Goal: Check status: Check status

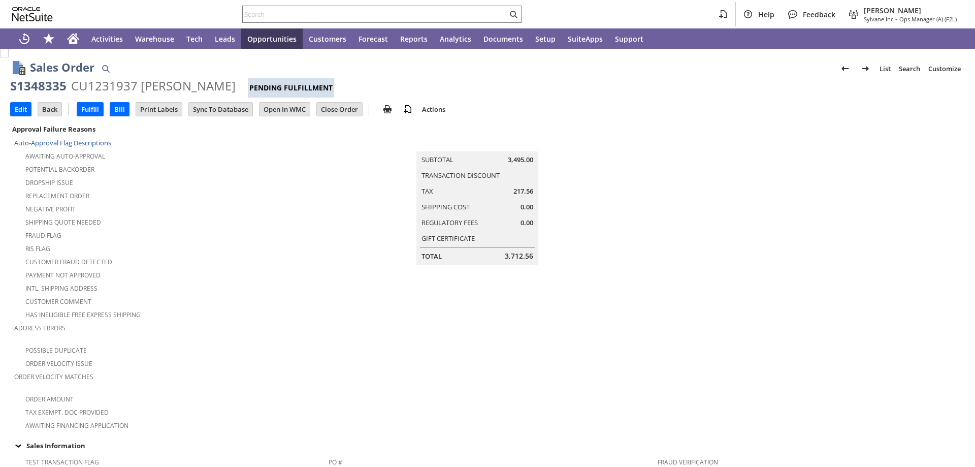
scroll to position [356, 0]
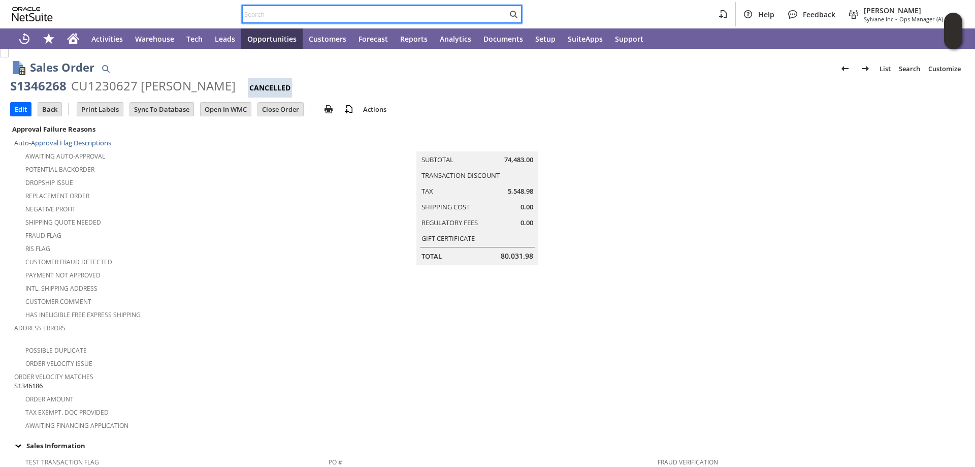
scroll to position [585, 0]
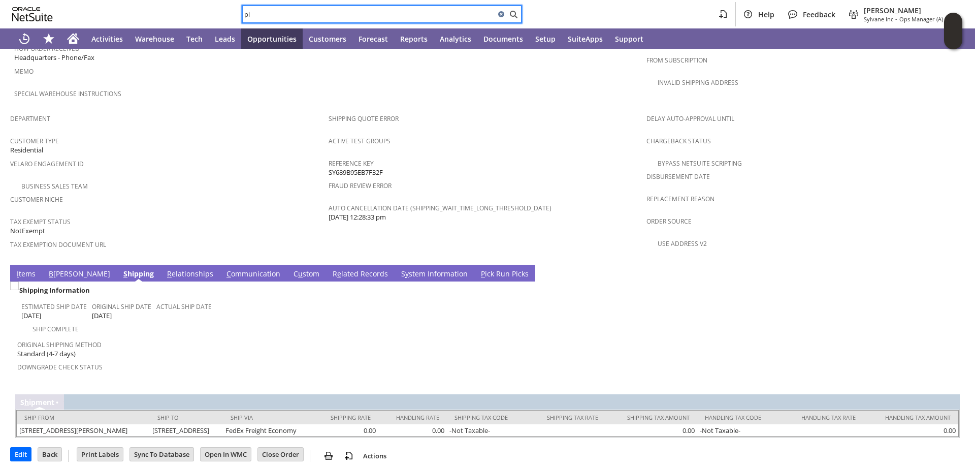
type input "p"
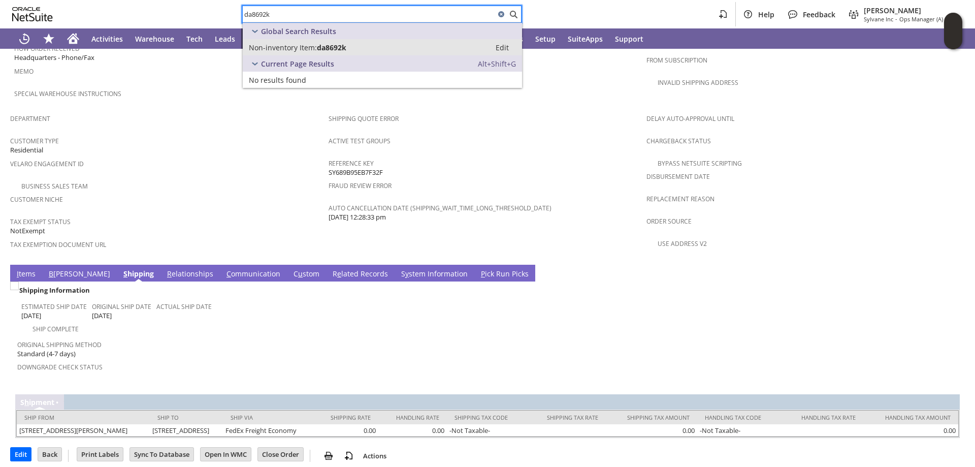
type input "da8692k"
click at [294, 46] on span "Non-inventory Item:" at bounding box center [283, 48] width 68 height 10
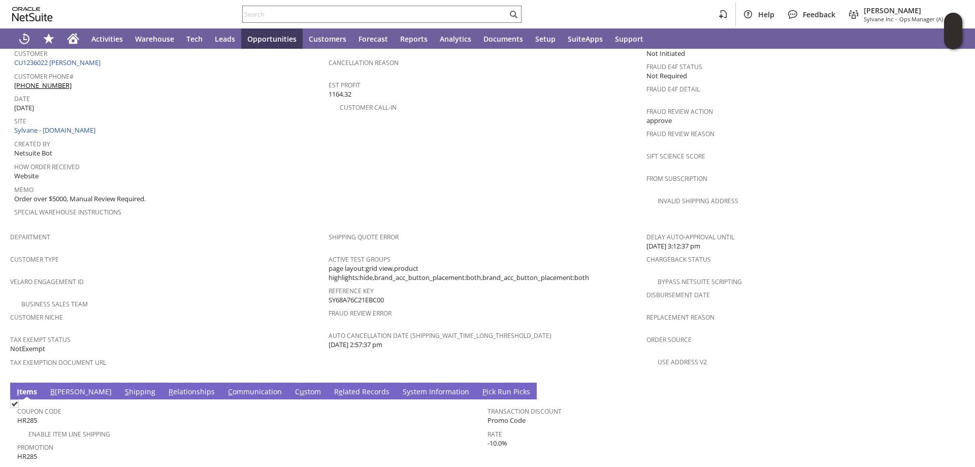
scroll to position [517, 0]
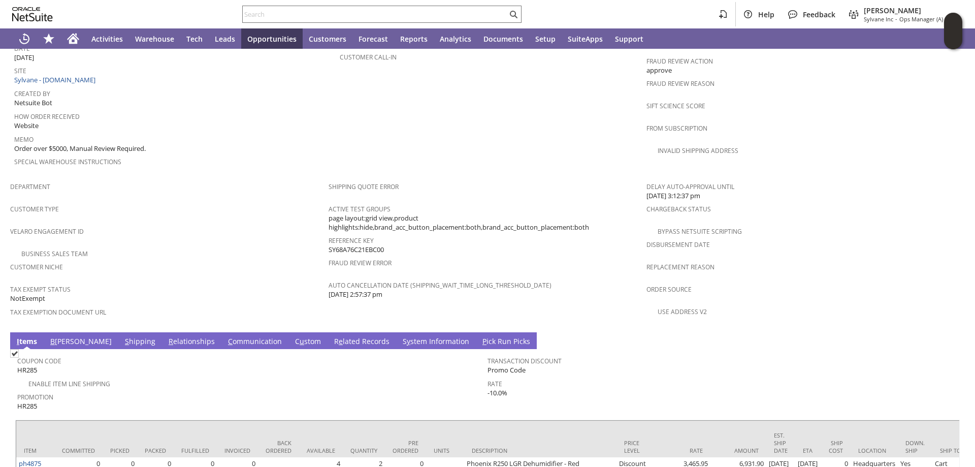
click at [122, 336] on link "S hipping" at bounding box center [140, 341] width 36 height 11
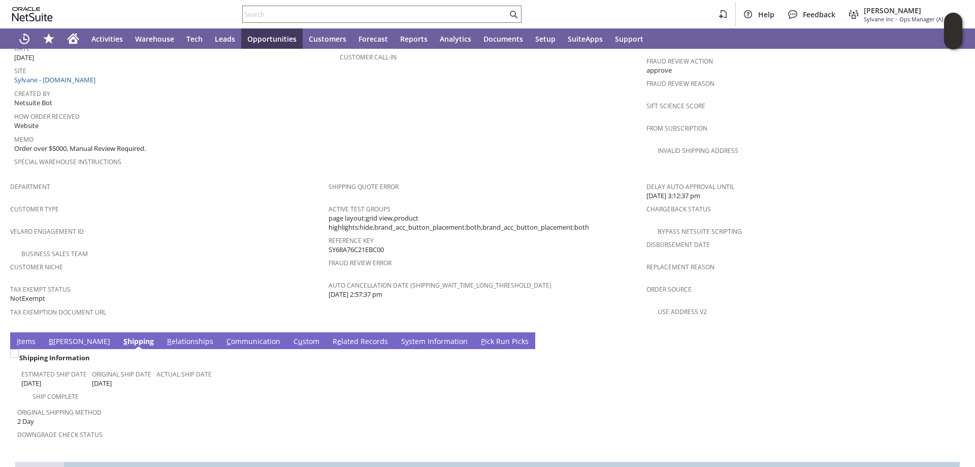
scroll to position [585, 0]
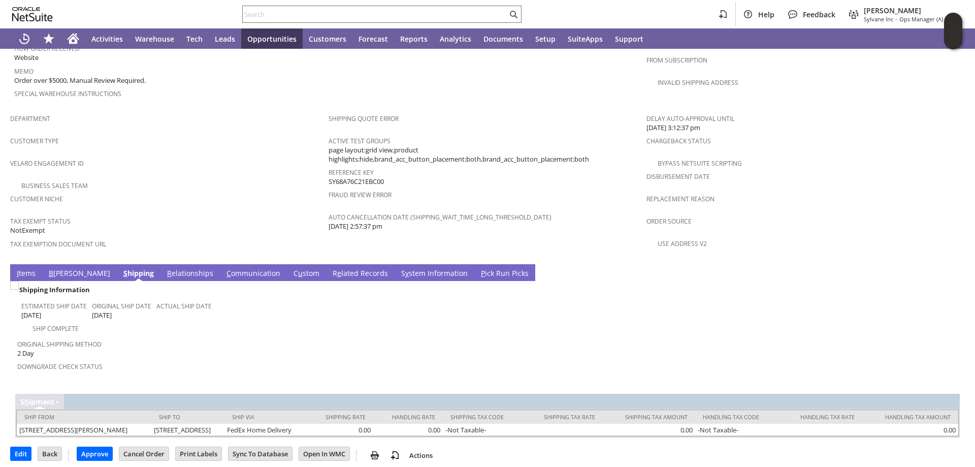
click at [53, 268] on link "B illing" at bounding box center [79, 273] width 67 height 11
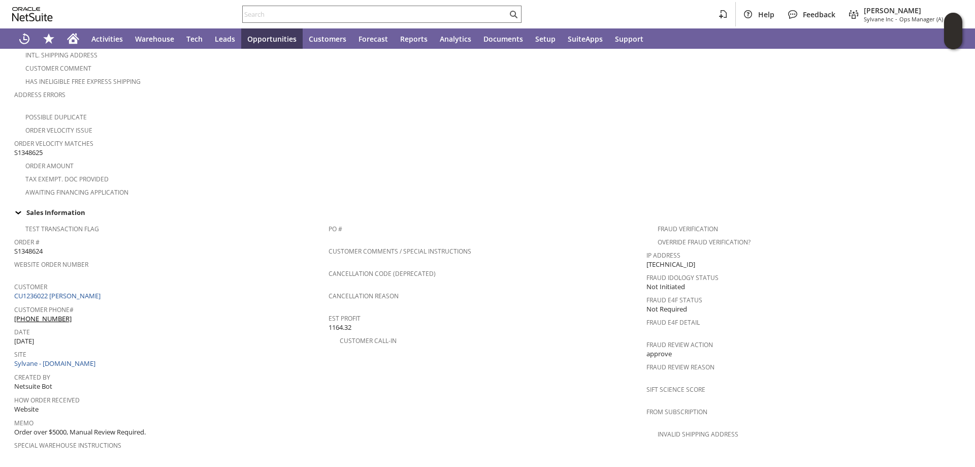
scroll to position [229, 0]
click at [30, 152] on span "S1348625" at bounding box center [28, 157] width 28 height 10
copy span "S1348625"
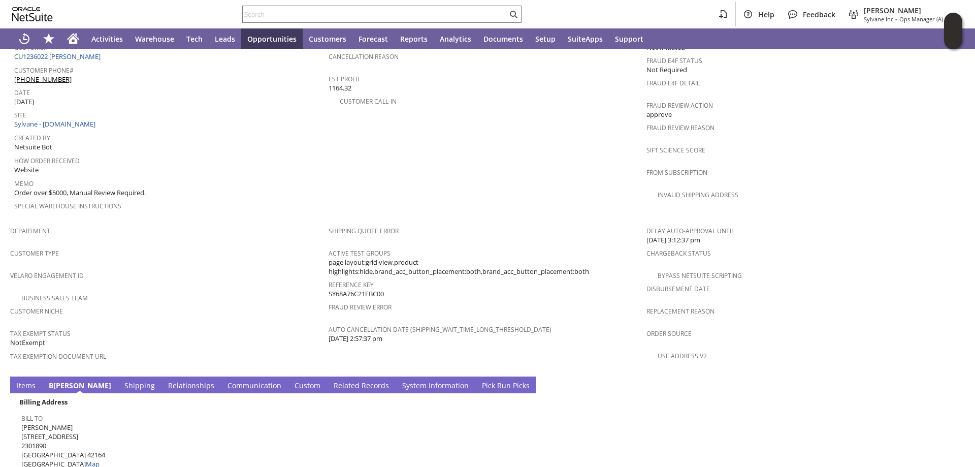
scroll to position [686, 0]
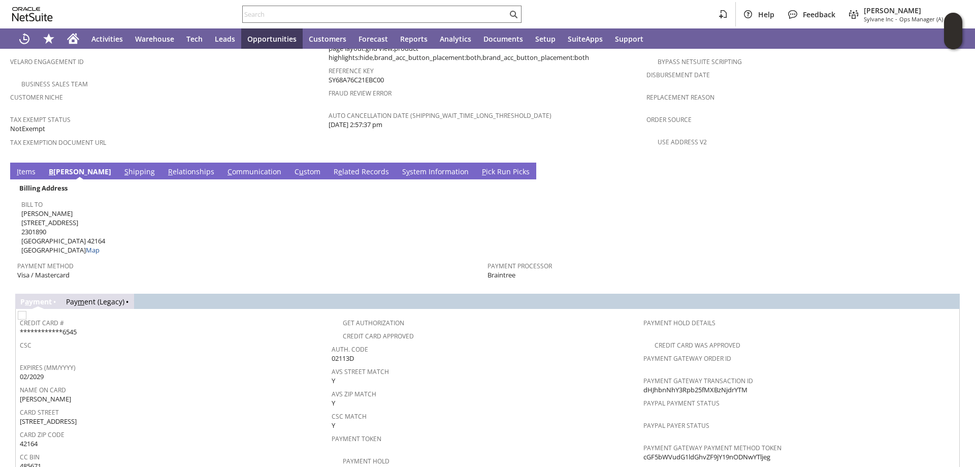
click at [122, 167] on link "S hipping" at bounding box center [140, 172] width 36 height 11
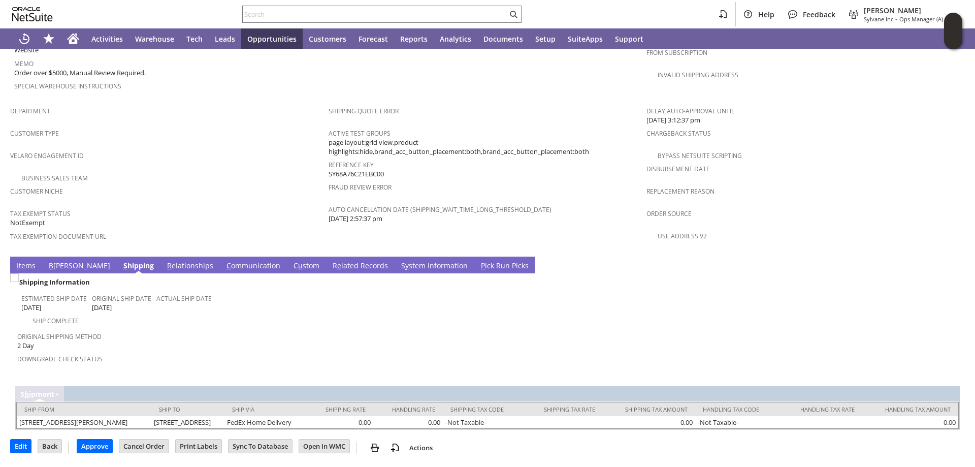
scroll to position [585, 0]
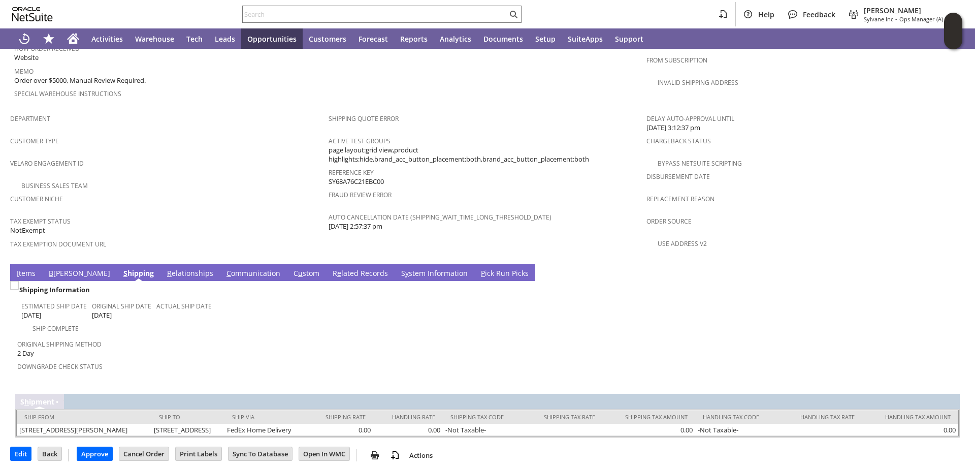
click at [23, 268] on link "I tems" at bounding box center [26, 273] width 24 height 11
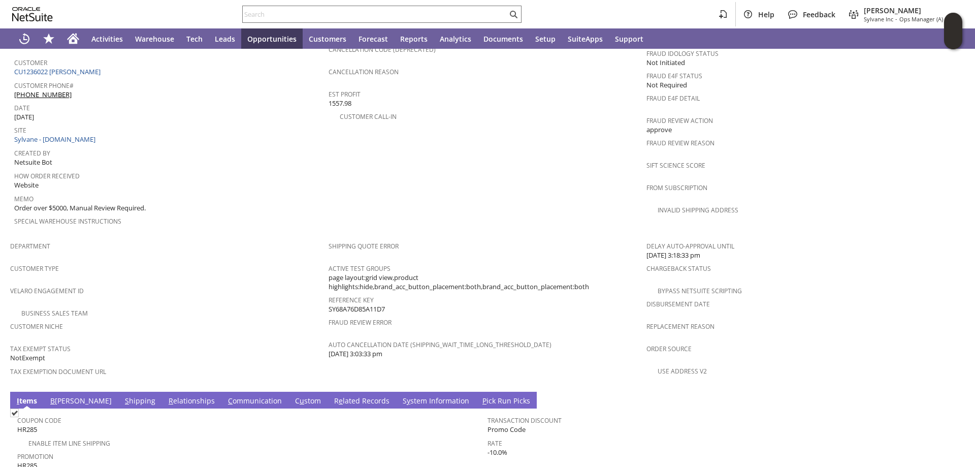
scroll to position [586, 0]
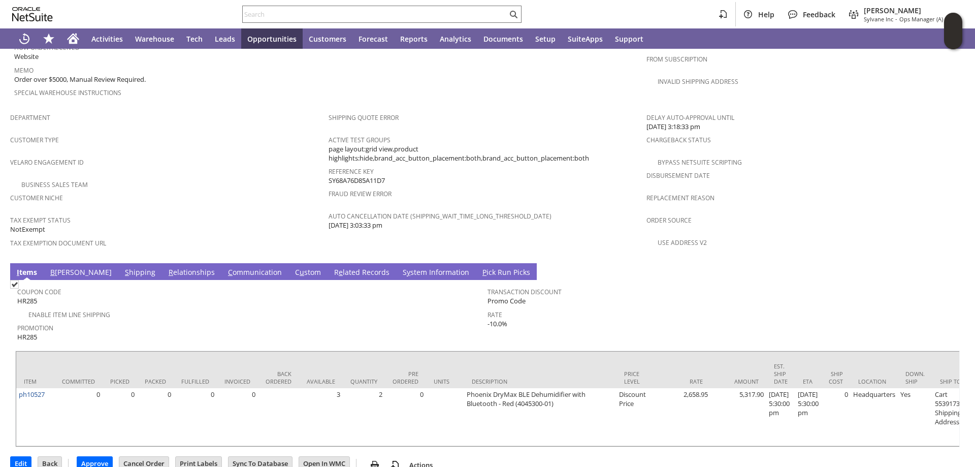
click at [122, 267] on link "S hipping" at bounding box center [140, 272] width 36 height 11
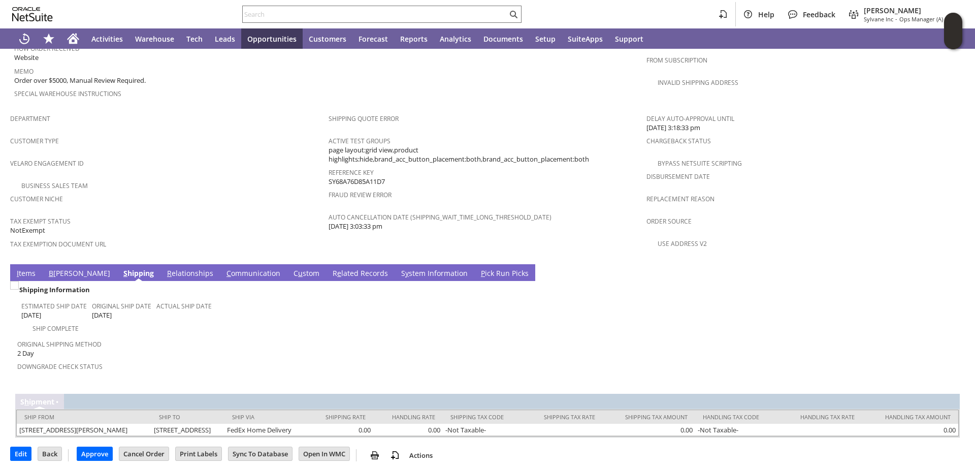
click at [30, 268] on link "I tems" at bounding box center [26, 273] width 24 height 11
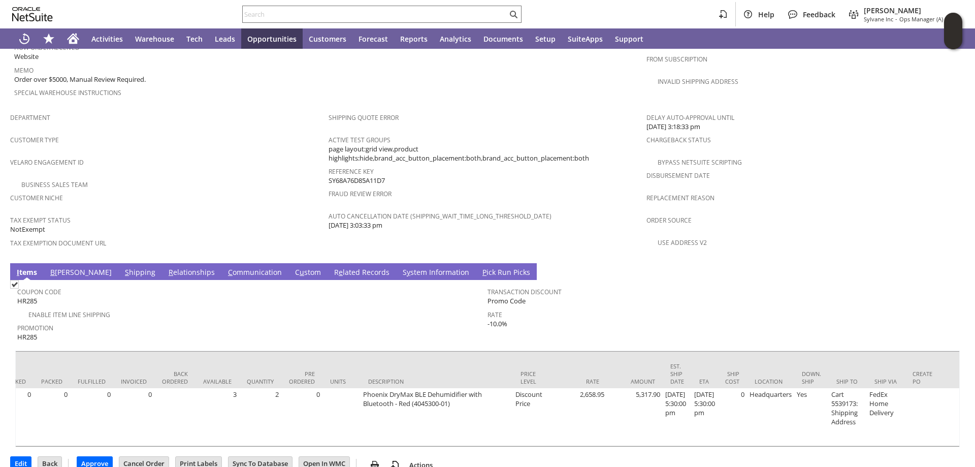
scroll to position [0, 106]
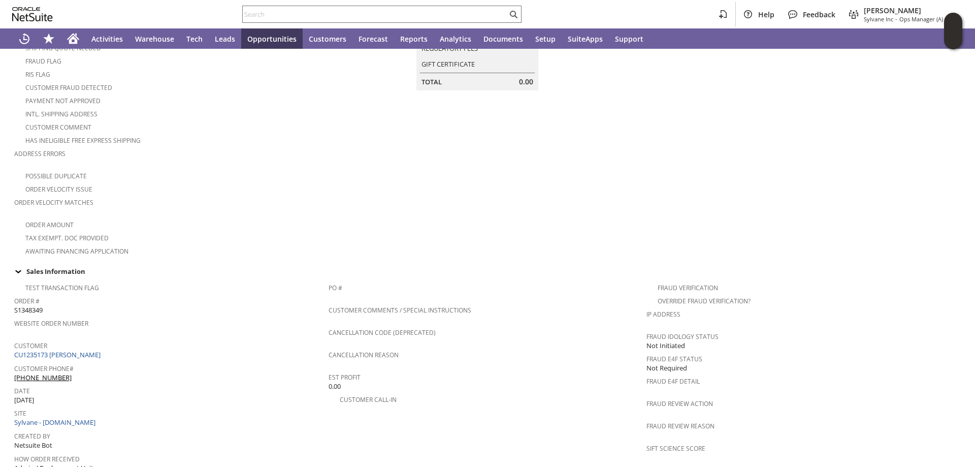
scroll to position [356, 0]
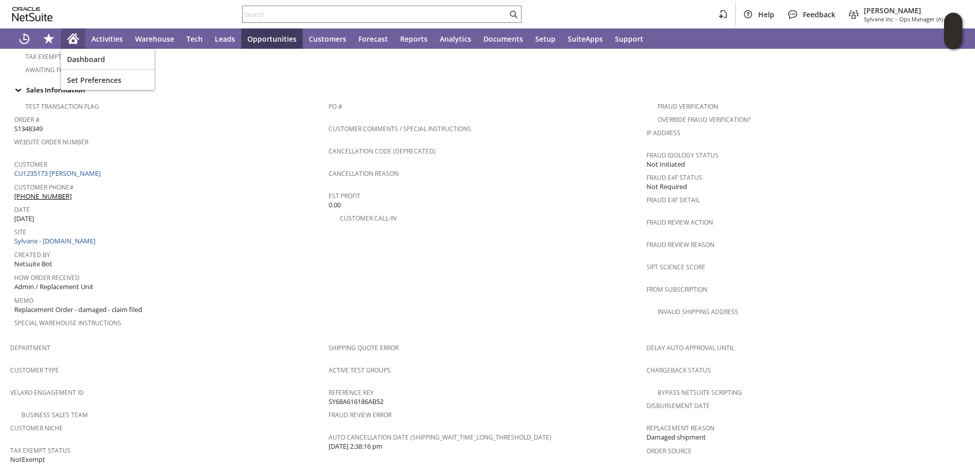
click at [72, 36] on icon "Home" at bounding box center [74, 37] width 12 height 7
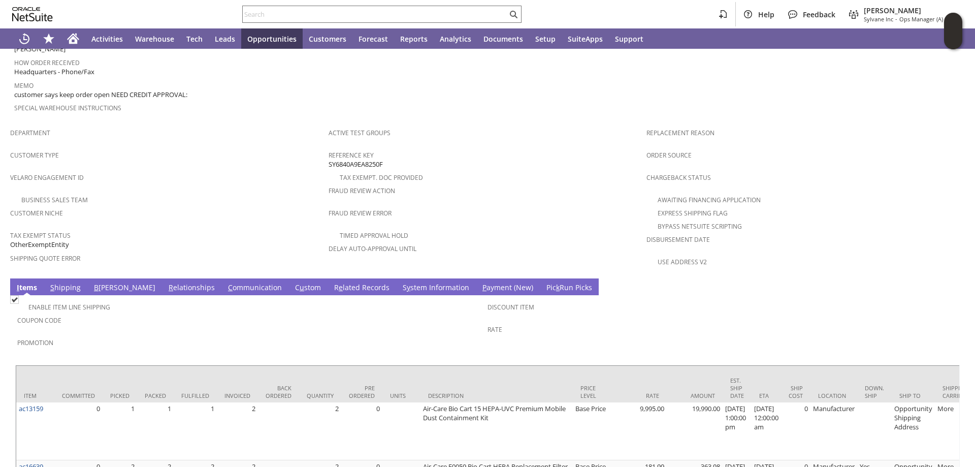
scroll to position [627, 0]
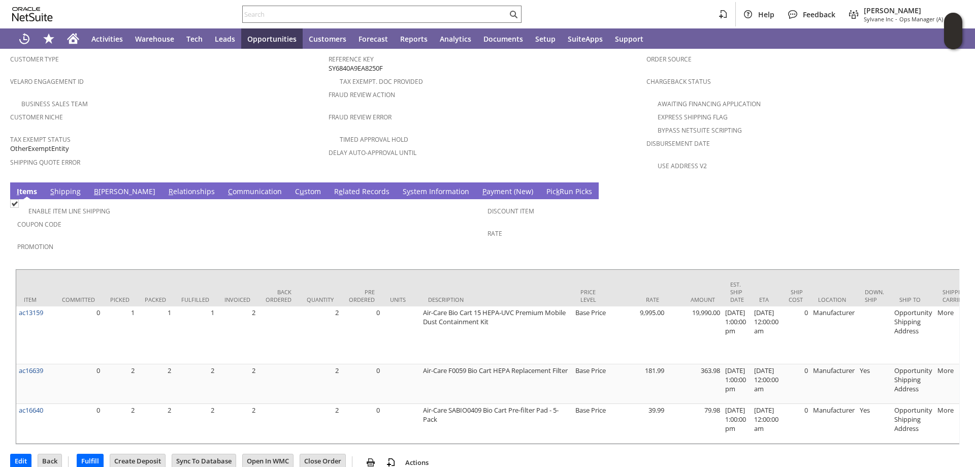
click at [332, 186] on link "R e lated Records" at bounding box center [362, 191] width 60 height 11
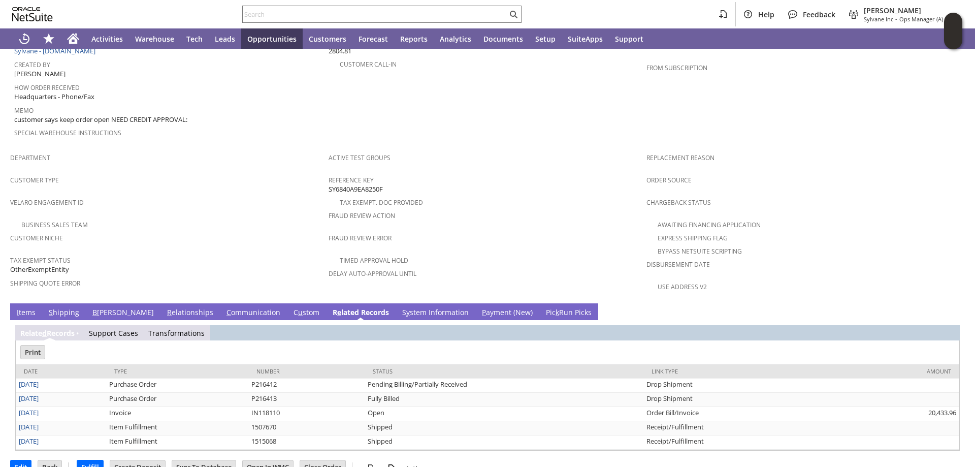
scroll to position [0, 0]
drag, startPoint x: 24, startPoint y: 290, endPoint x: 33, endPoint y: 291, distance: 8.7
click at [23, 307] on link "I tems" at bounding box center [26, 312] width 24 height 11
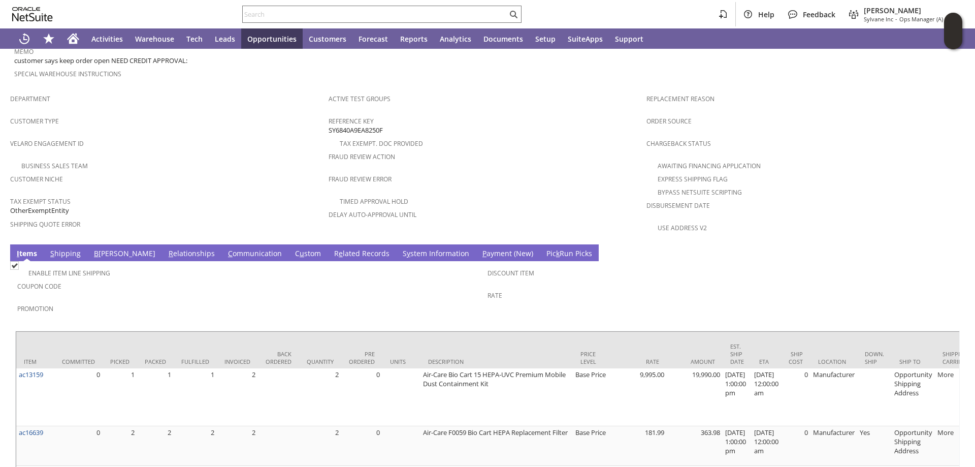
scroll to position [627, 0]
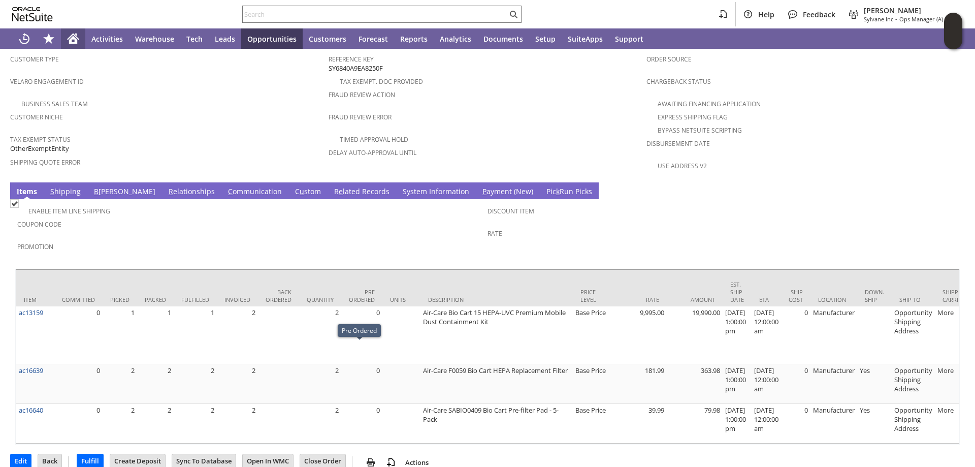
click at [75, 38] on icon "Home" at bounding box center [73, 40] width 8 height 8
